Goal: Information Seeking & Learning: Learn about a topic

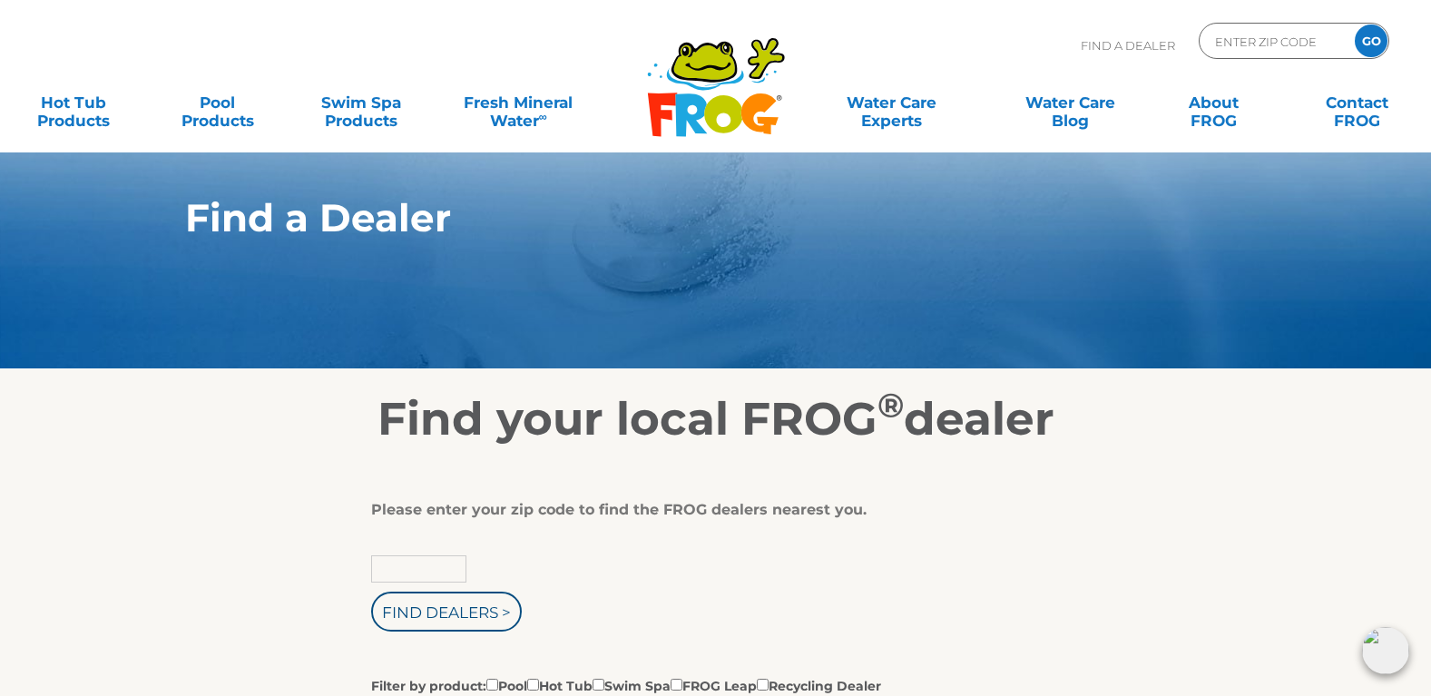
click at [421, 573] on input "text" at bounding box center [418, 568] width 95 height 27
type input "41352"
click at [371, 592] on input "Find Dealers >" at bounding box center [446, 612] width 151 height 40
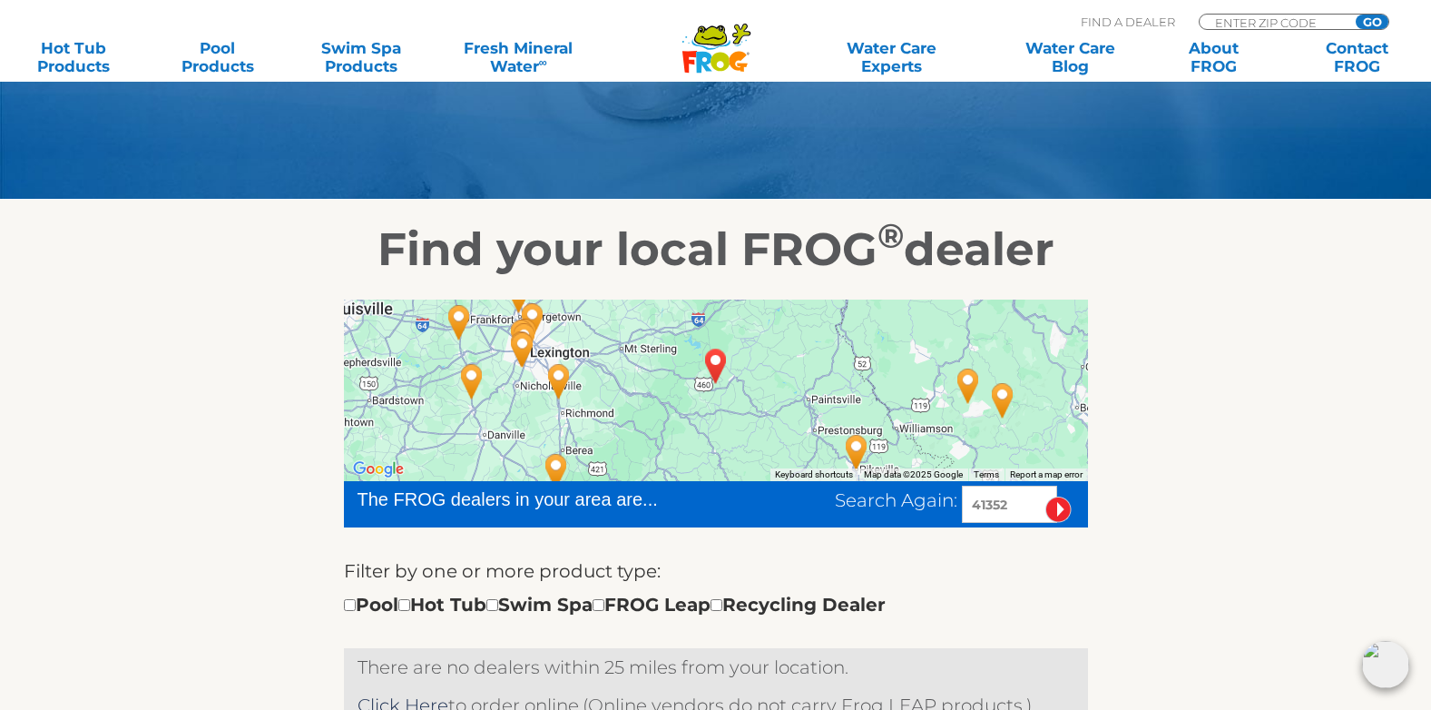
scroll to position [157, 0]
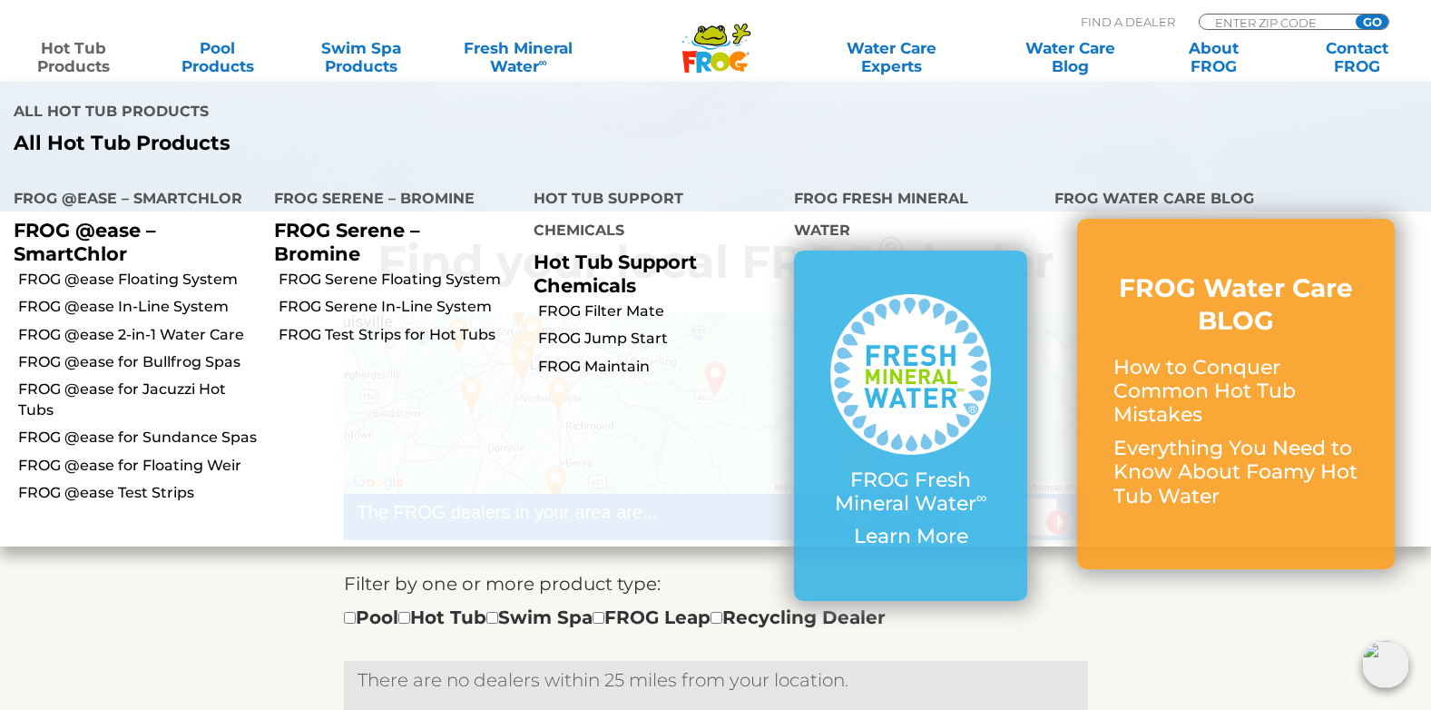
click at [89, 55] on link "Hot Tub Products" at bounding box center [74, 57] width 112 height 36
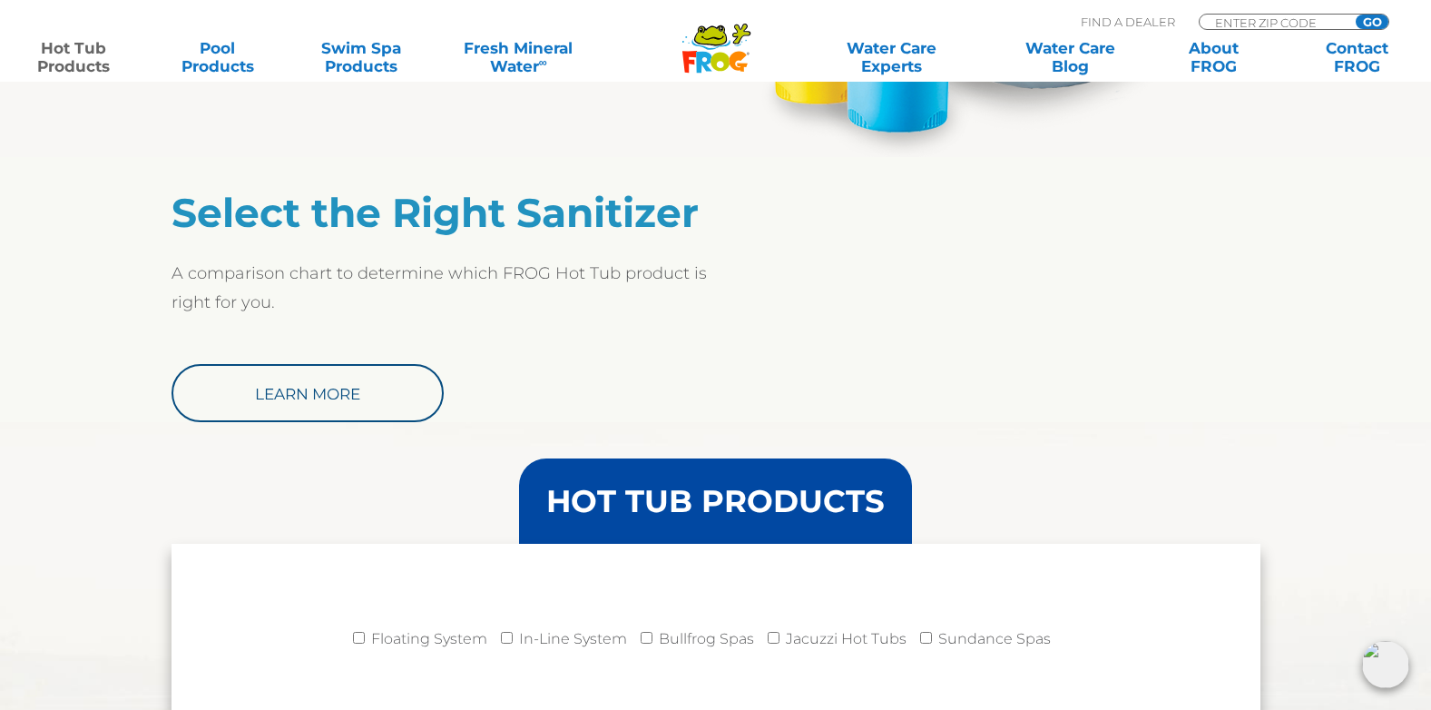
scroll to position [1415, 0]
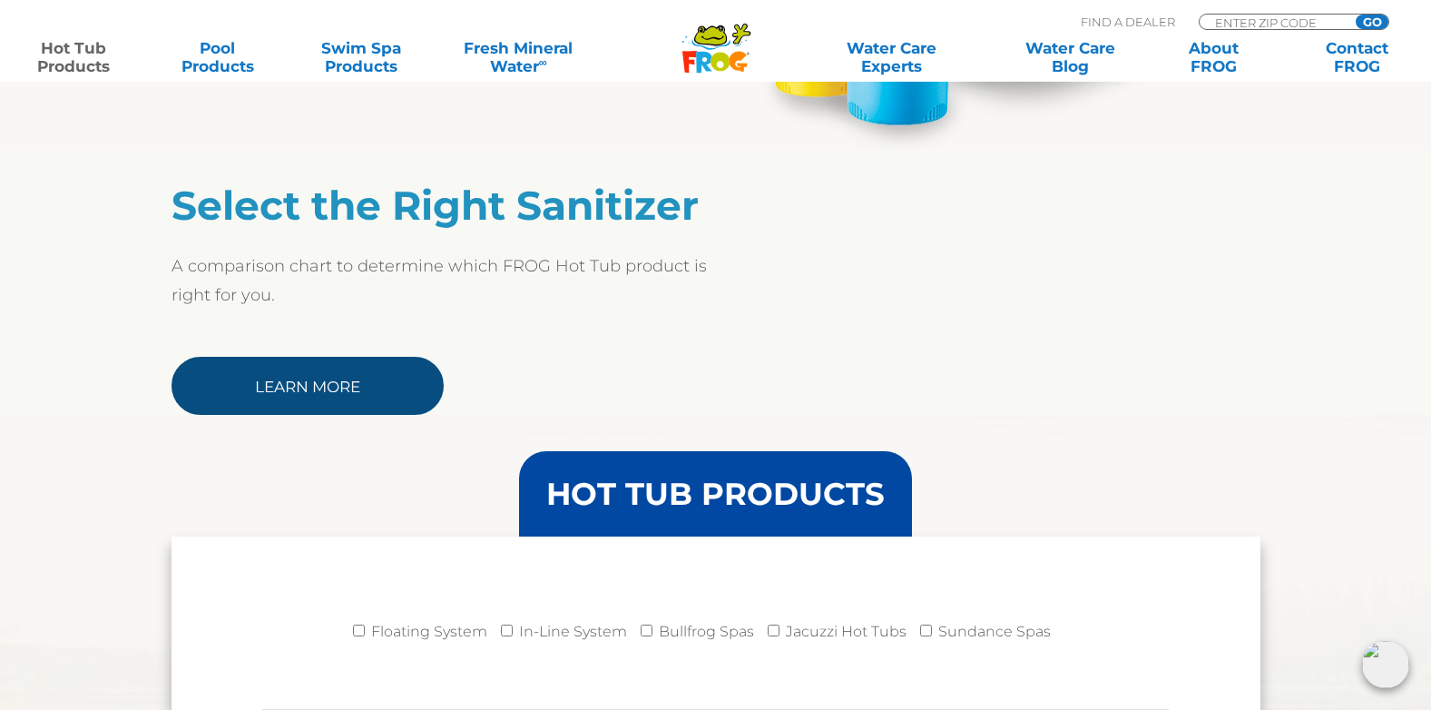
click at [288, 372] on link "Learn More" at bounding box center [307, 386] width 272 height 58
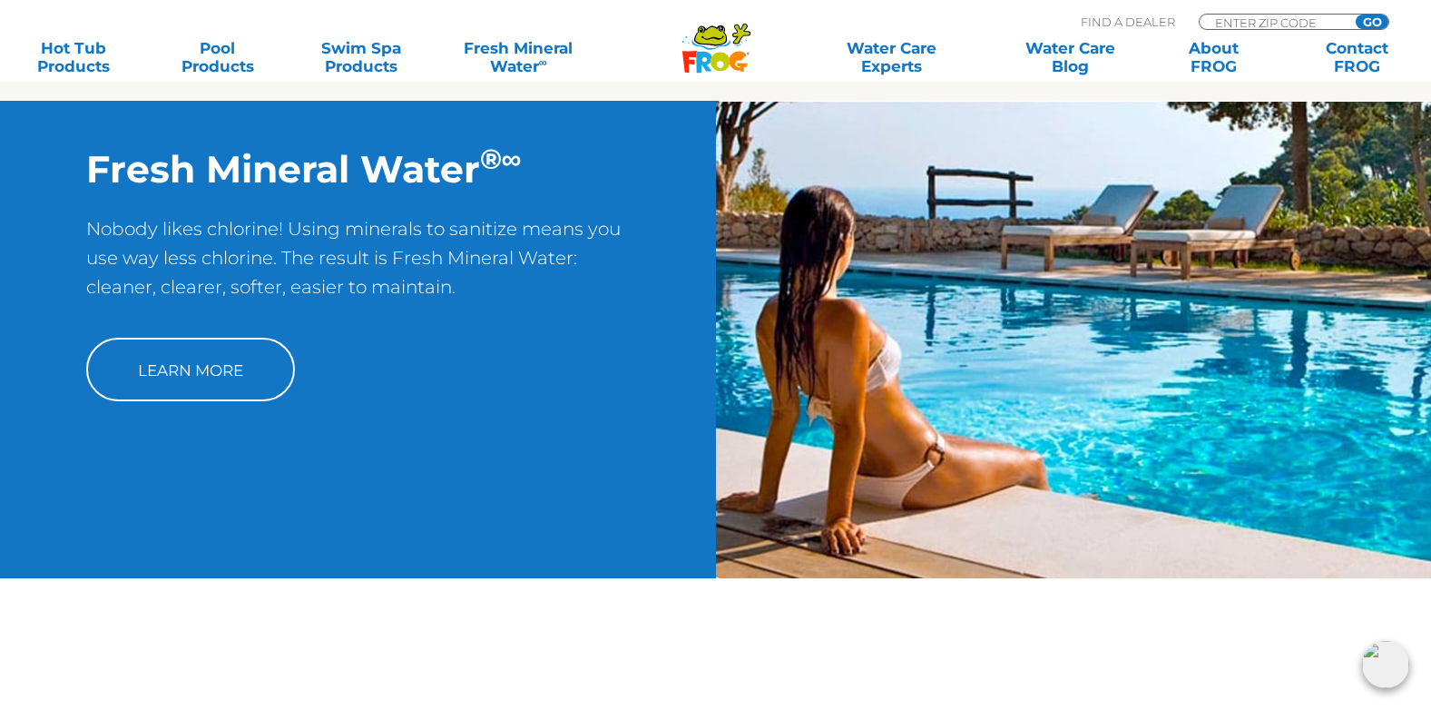
scroll to position [424, 0]
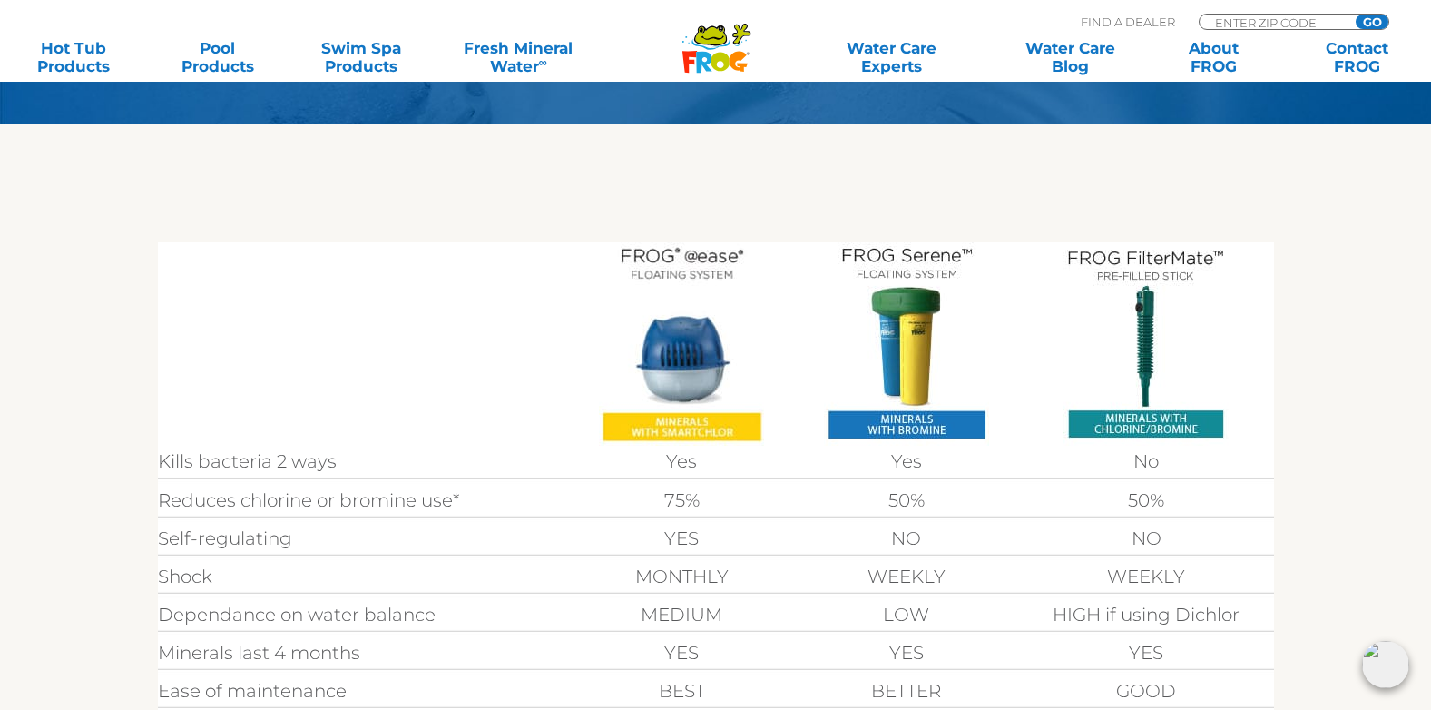
click at [679, 376] on img at bounding box center [681, 343] width 165 height 203
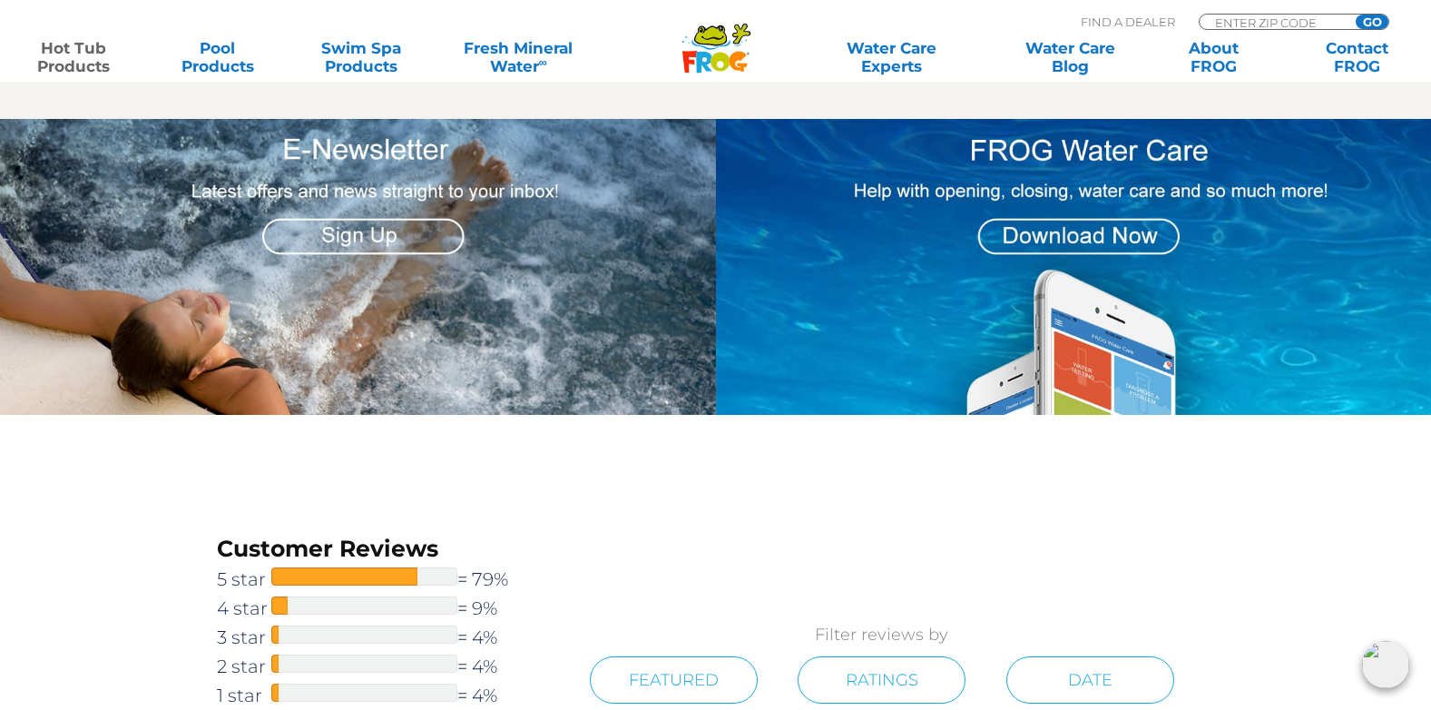
scroll to position [2298, 0]
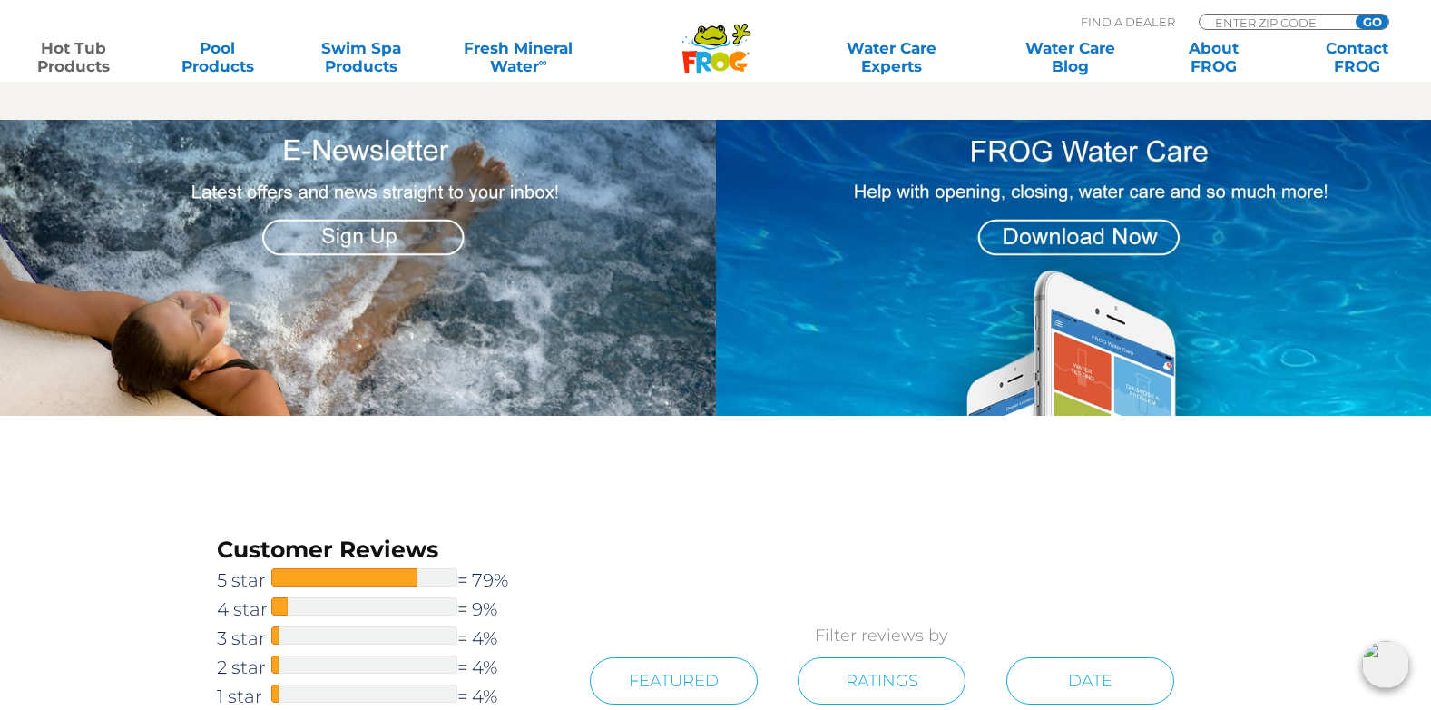
click at [1048, 230] on img at bounding box center [1074, 268] width 716 height 296
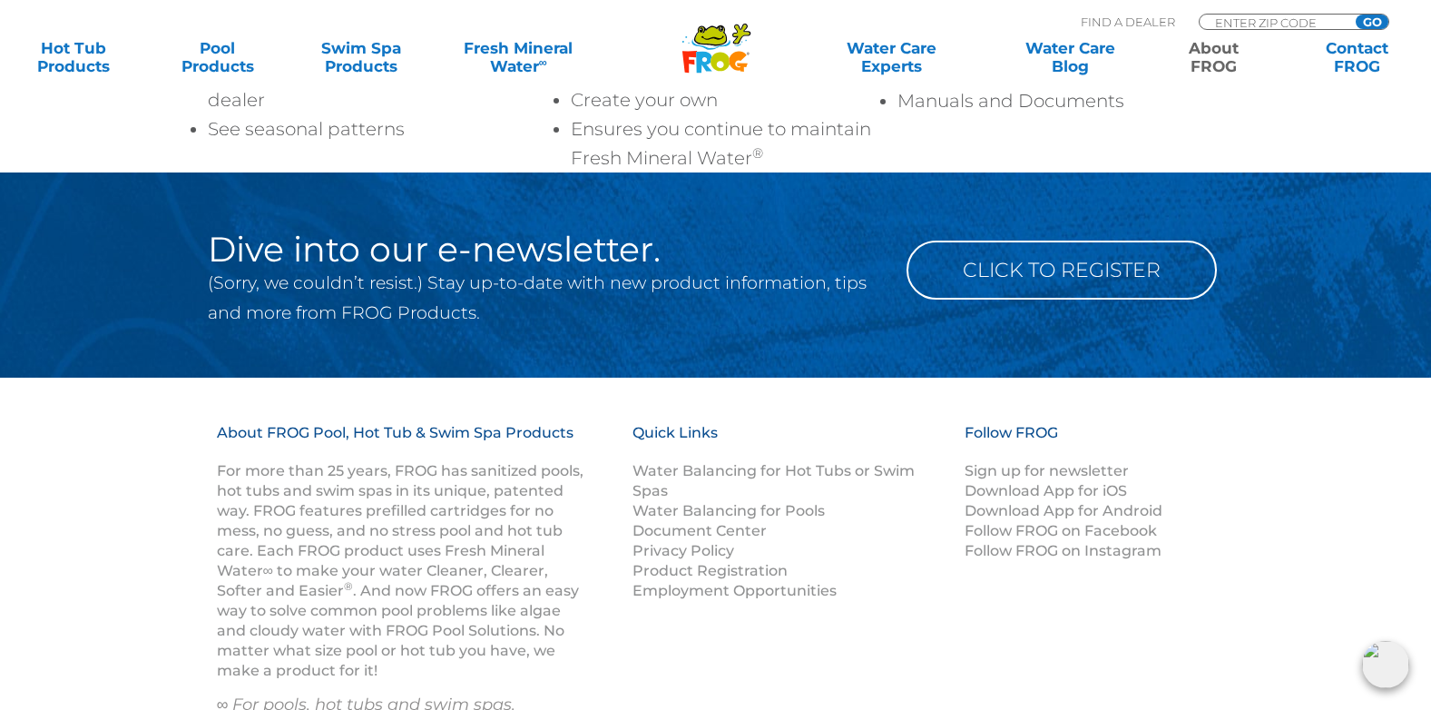
scroll to position [2189, 0]
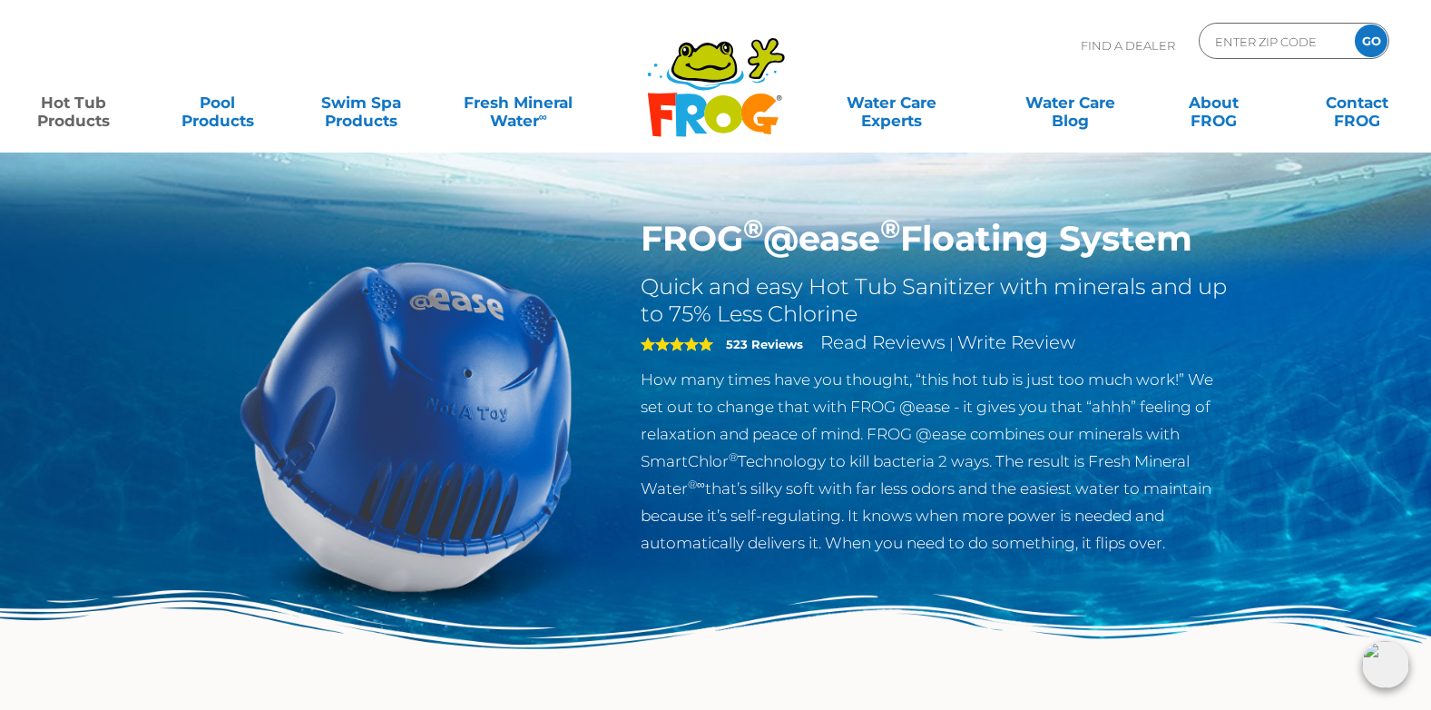
click at [522, 400] on img at bounding box center [407, 426] width 416 height 416
click at [812, 246] on h1 "FROG ® @ease ® Floating System" at bounding box center [937, 239] width 592 height 42
click at [530, 332] on img at bounding box center [407, 426] width 416 height 416
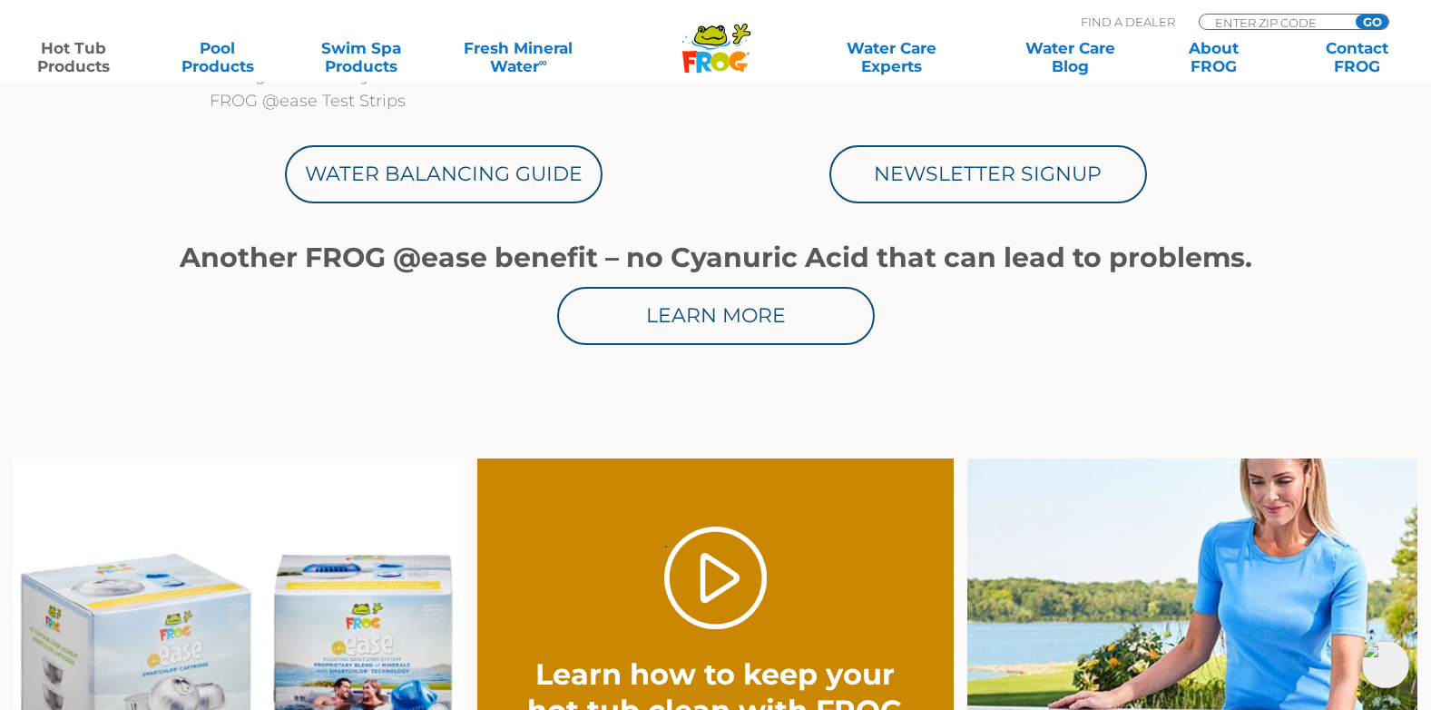
scroll to position [1077, 0]
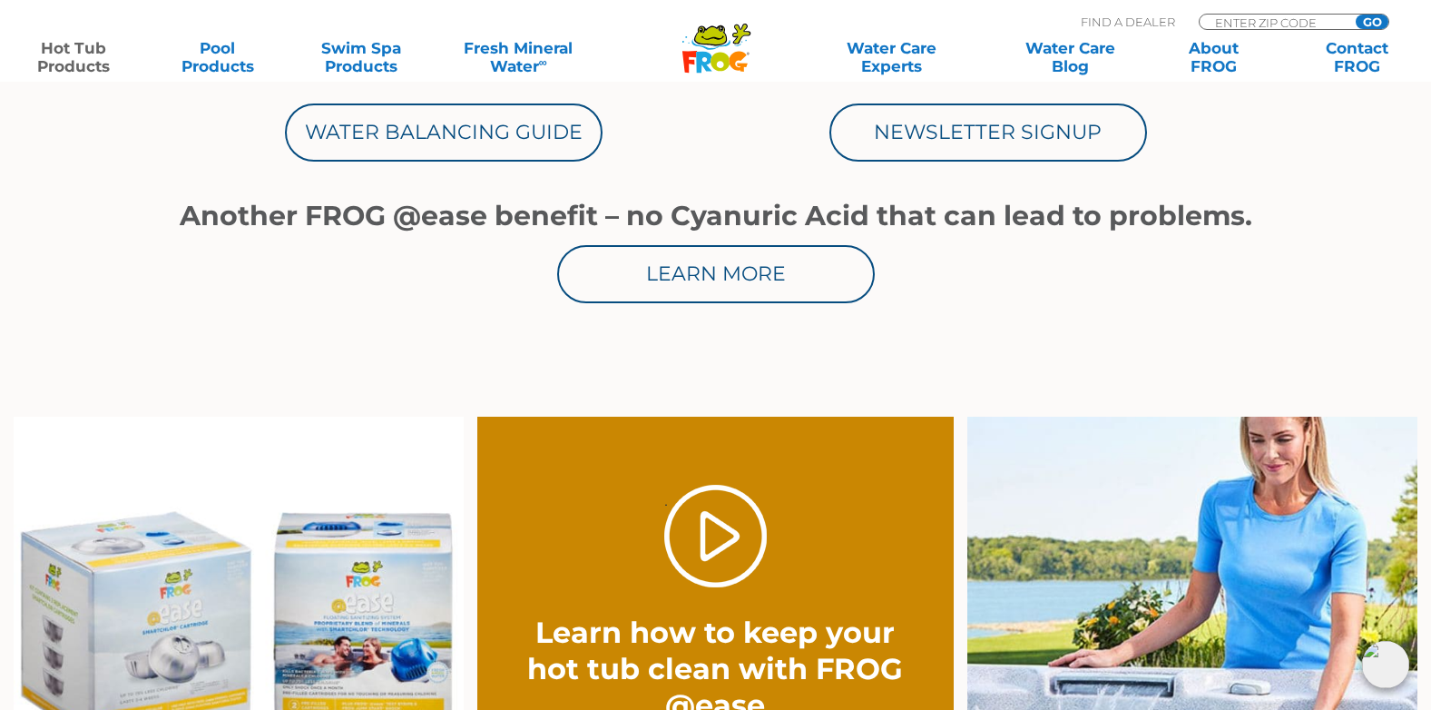
click at [750, 235] on div "Another FROG @ease benefit – no Cyanuric Acid that can lead to problems. Learn …" at bounding box center [715, 252] width 1089 height 103
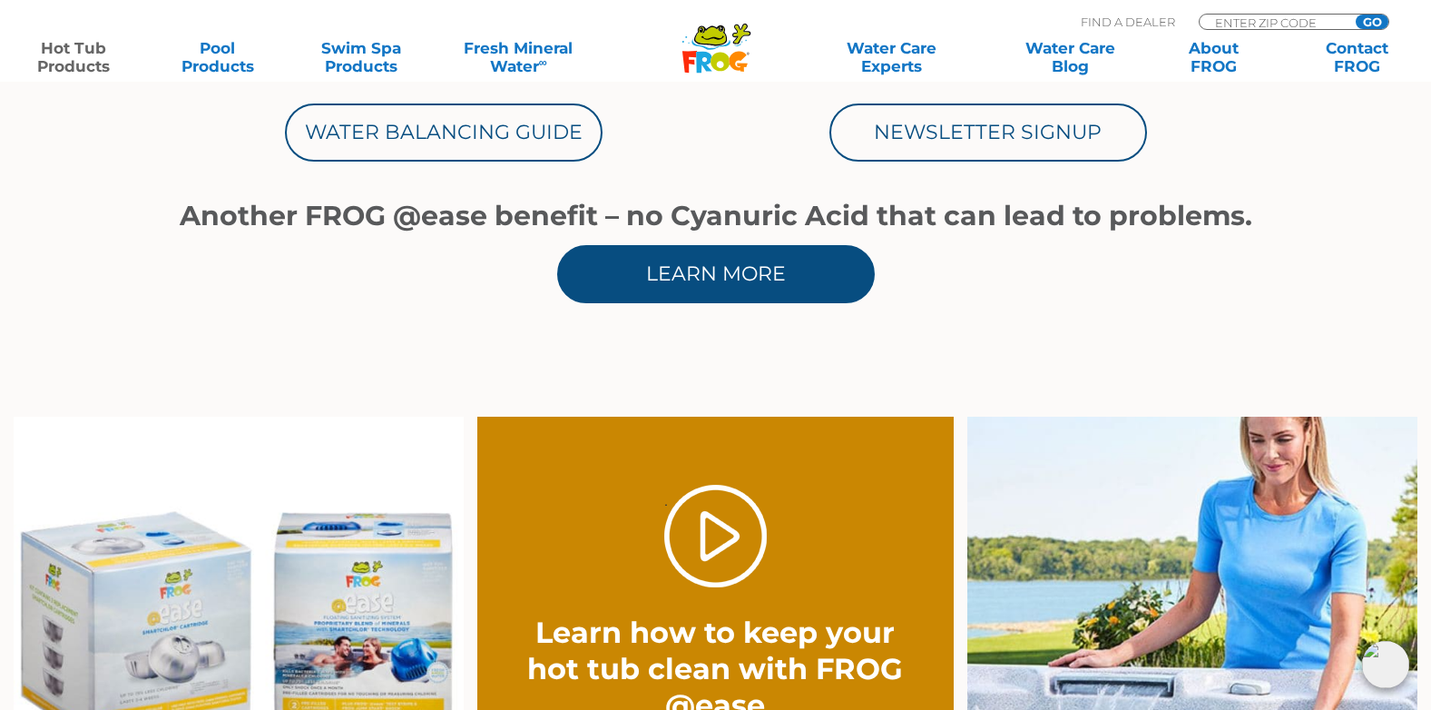
click at [742, 292] on link "Learn More" at bounding box center [716, 274] width 318 height 58
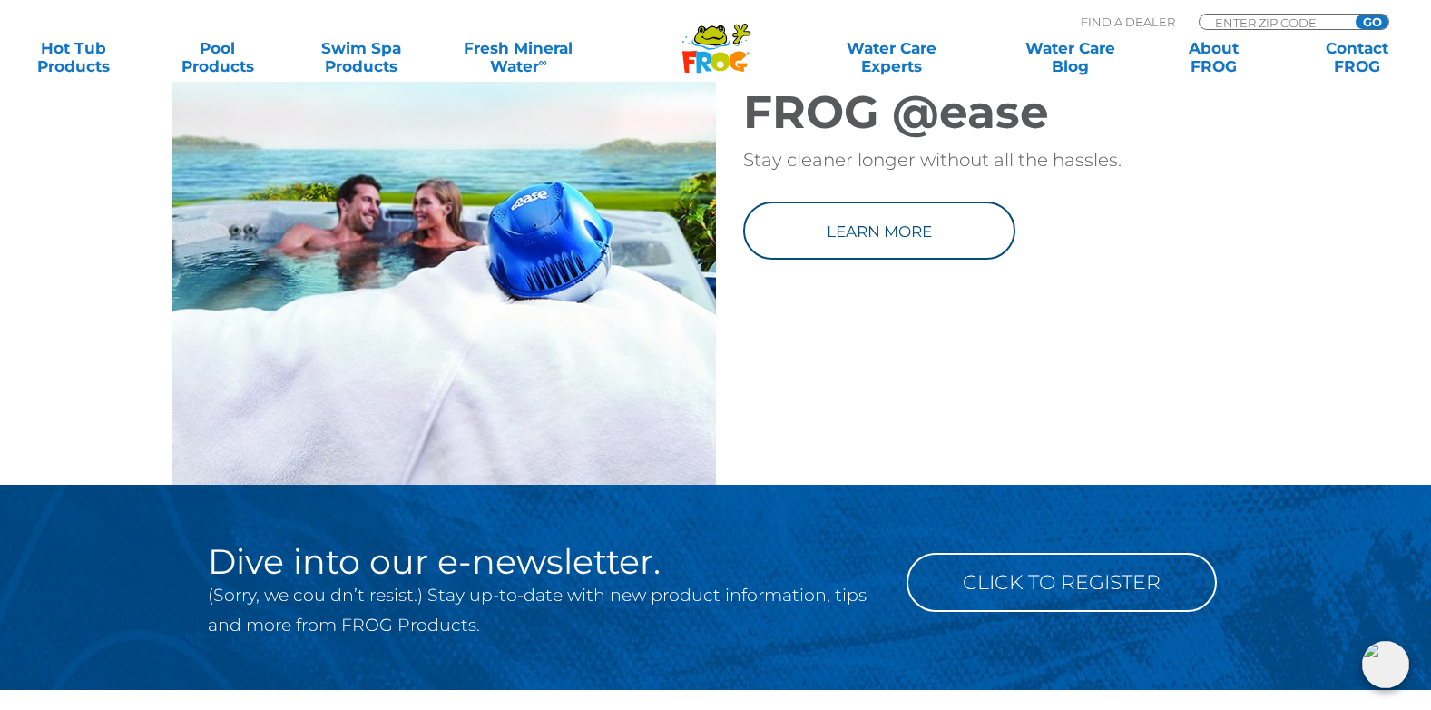
scroll to position [2552, 0]
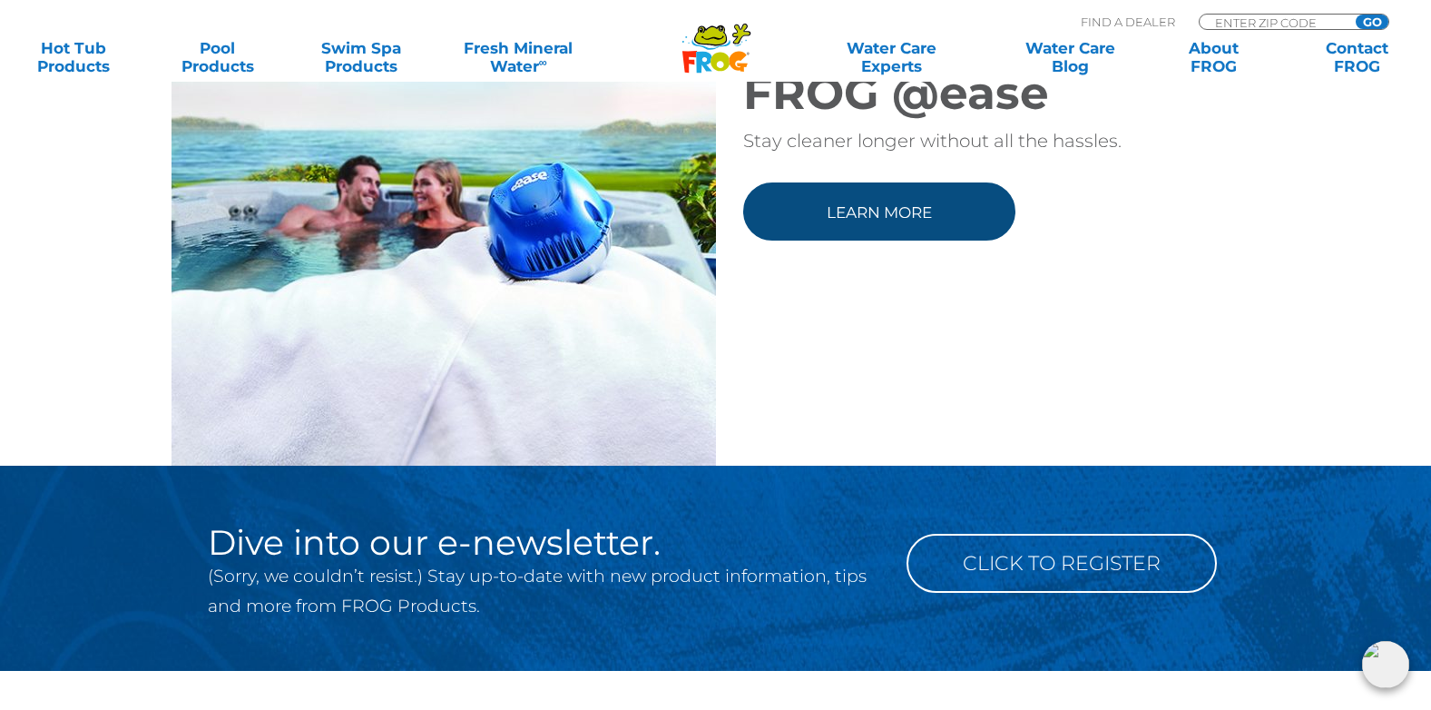
click at [758, 240] on link "Learn more" at bounding box center [879, 211] width 272 height 58
